Goal: Task Accomplishment & Management: Manage account settings

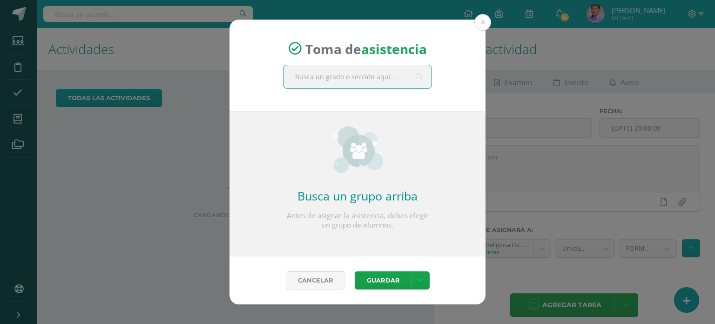
click at [319, 76] on input "text" at bounding box center [358, 76] width 148 height 23
type input "cuarto d"
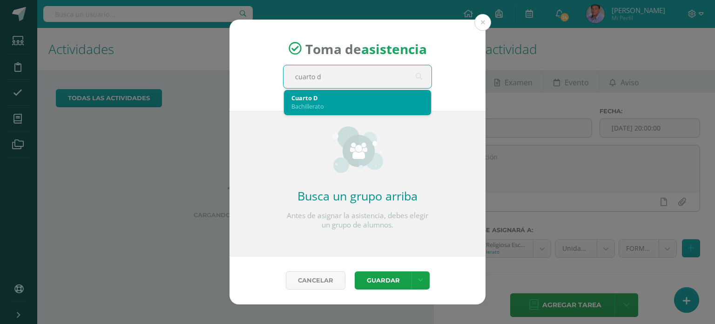
click at [326, 102] on div "Bachillerato" at bounding box center [358, 106] width 132 height 8
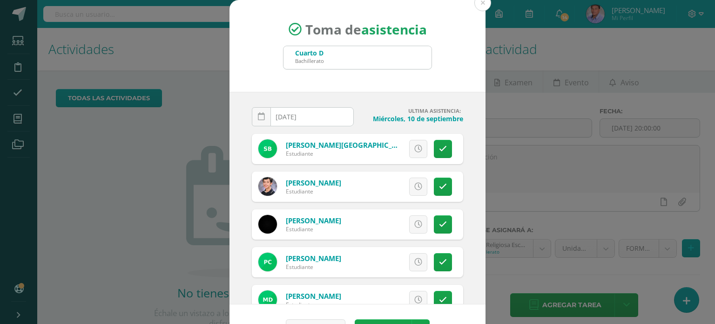
scroll to position [47, 0]
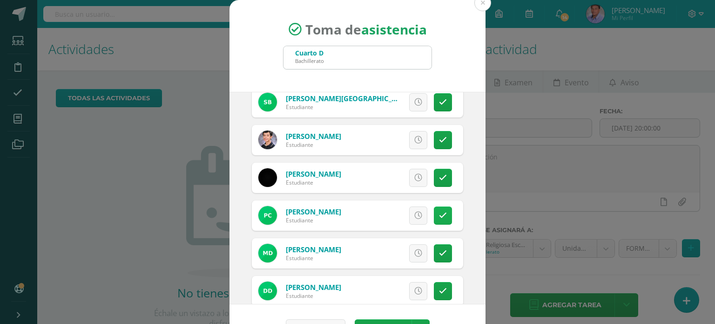
click at [439, 216] on icon at bounding box center [443, 215] width 8 height 8
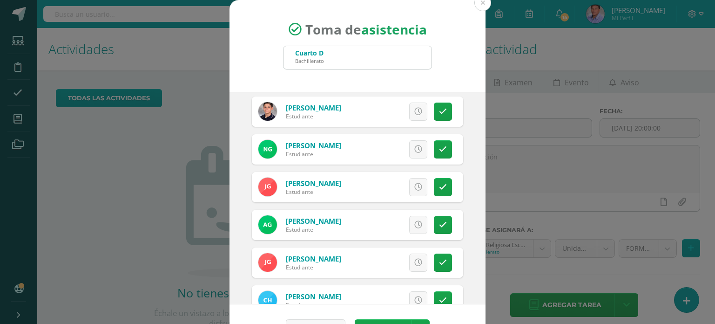
scroll to position [512, 0]
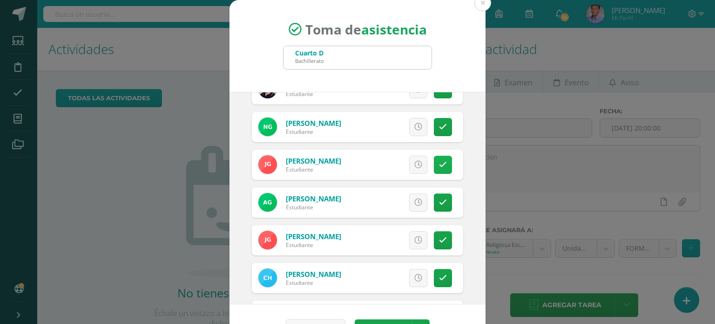
click at [439, 168] on link at bounding box center [443, 165] width 18 height 18
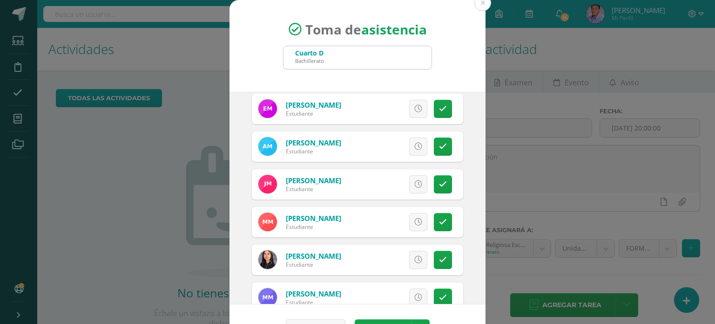
scroll to position [885, 0]
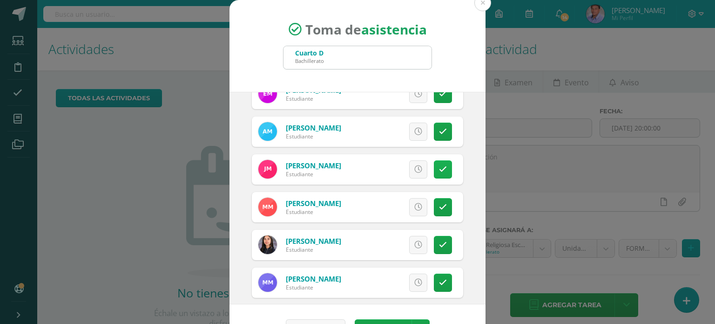
click at [439, 171] on icon at bounding box center [443, 169] width 8 height 8
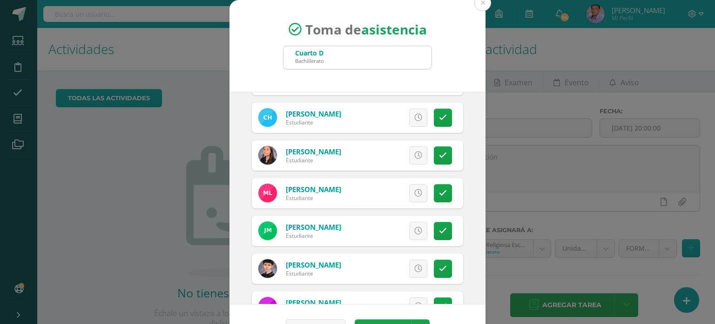
scroll to position [559, 0]
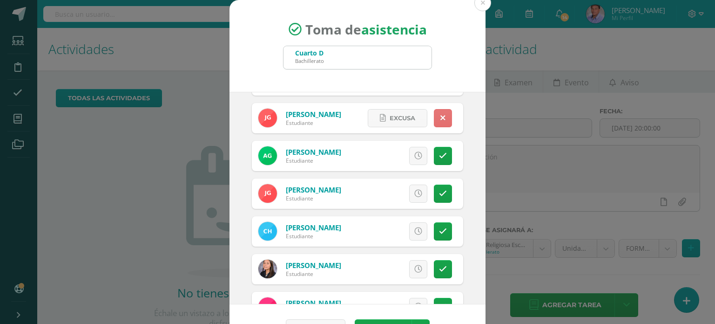
click at [434, 113] on link at bounding box center [443, 118] width 18 height 18
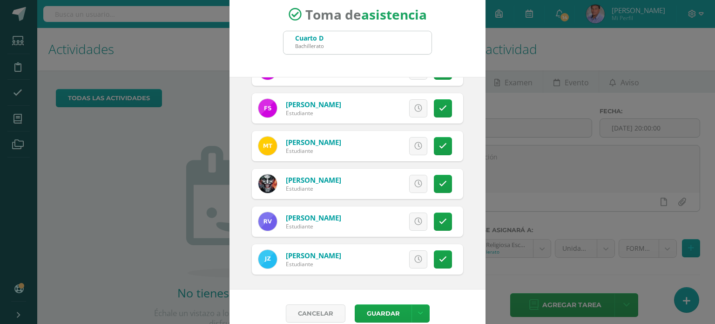
scroll to position [27, 0]
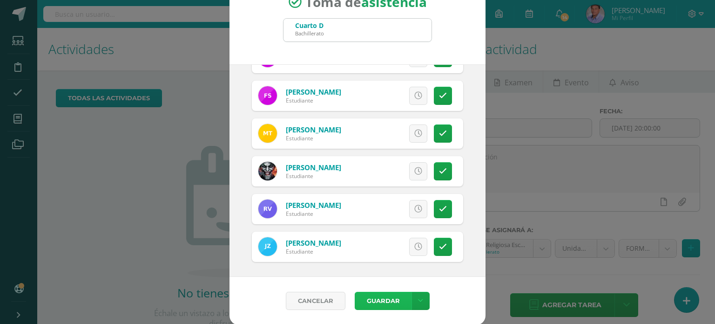
click at [371, 296] on button "Guardar" at bounding box center [383, 301] width 57 height 18
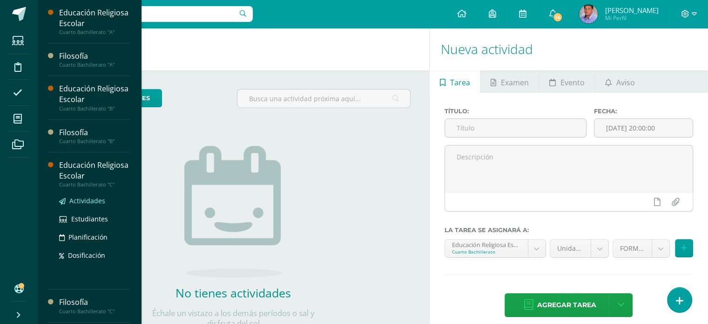
click at [96, 200] on span "Actividades" at bounding box center [87, 200] width 36 height 9
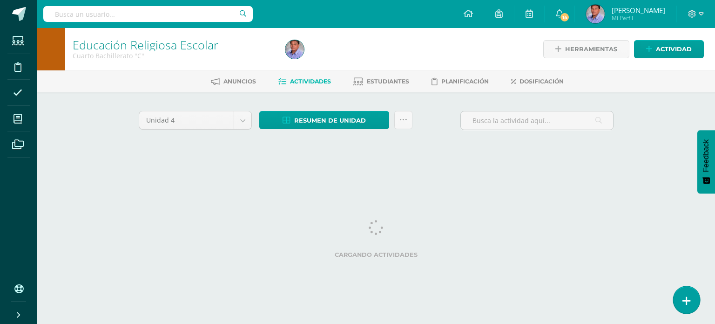
click at [688, 301] on icon at bounding box center [687, 300] width 8 height 11
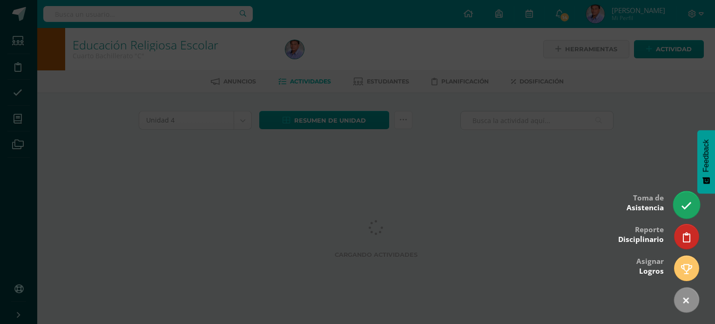
click at [683, 206] on icon at bounding box center [686, 205] width 11 height 11
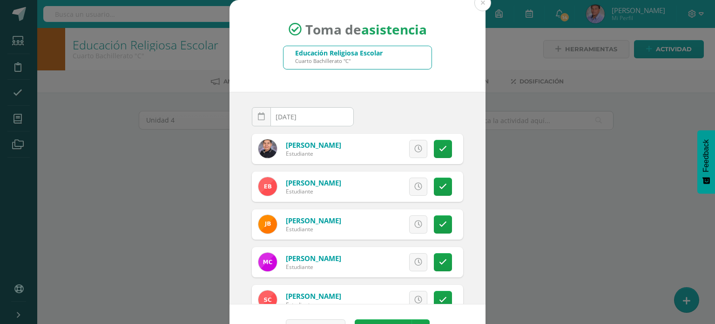
click at [358, 62] on div "Cuarto Bachillerato "C"" at bounding box center [339, 60] width 88 height 7
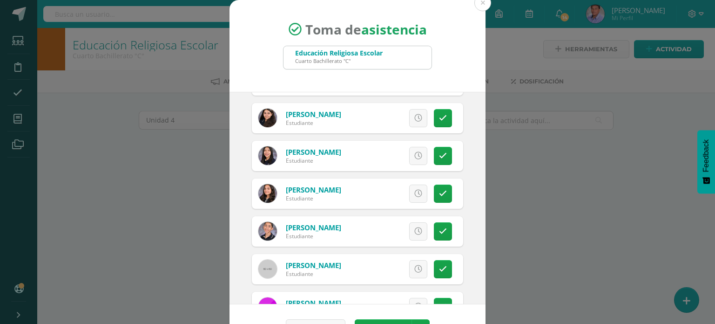
scroll to position [652, 0]
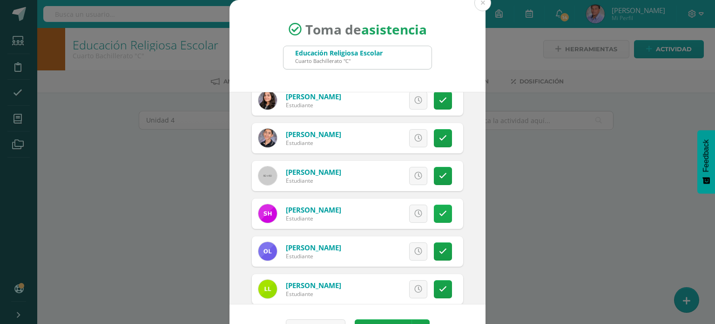
click at [434, 217] on link at bounding box center [443, 213] width 18 height 18
click at [437, 249] on link at bounding box center [443, 251] width 18 height 18
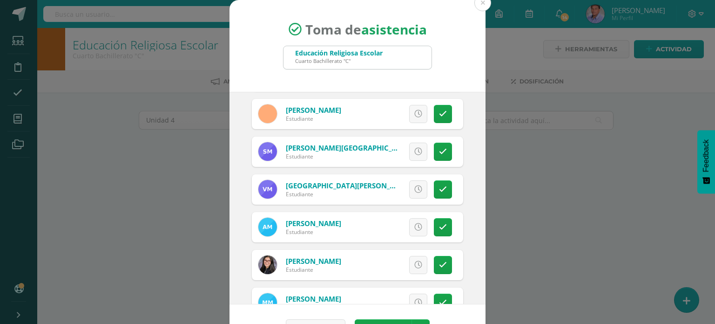
scroll to position [885, 0]
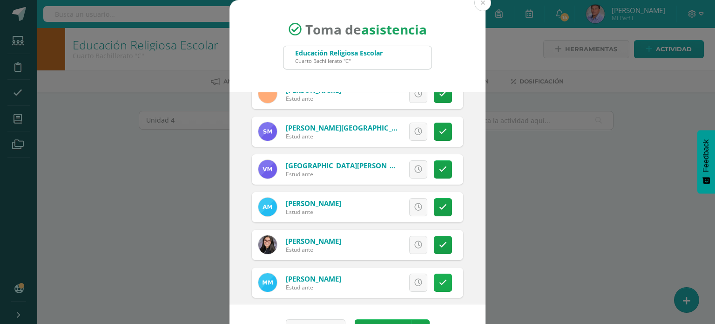
click at [439, 279] on icon at bounding box center [443, 283] width 8 height 8
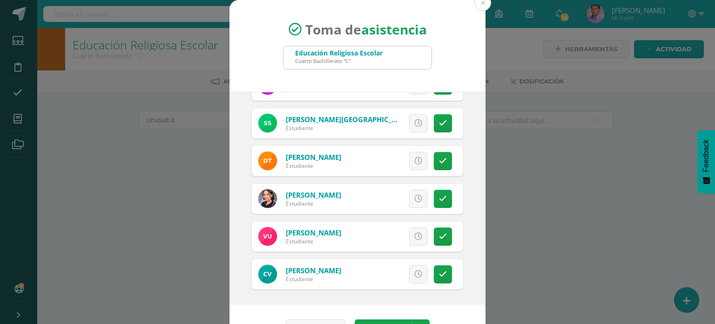
scroll to position [27, 0]
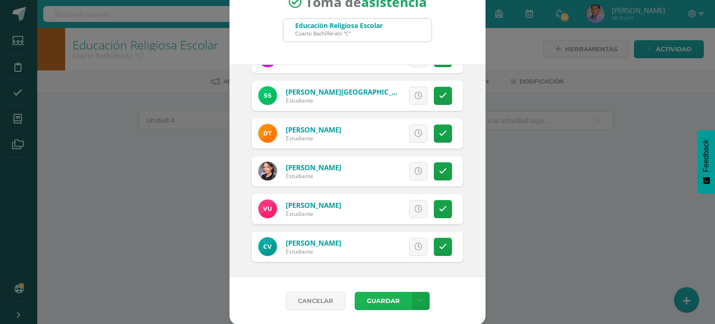
click at [373, 298] on button "Guardar" at bounding box center [383, 301] width 57 height 18
